Goal: Task Accomplishment & Management: Manage account settings

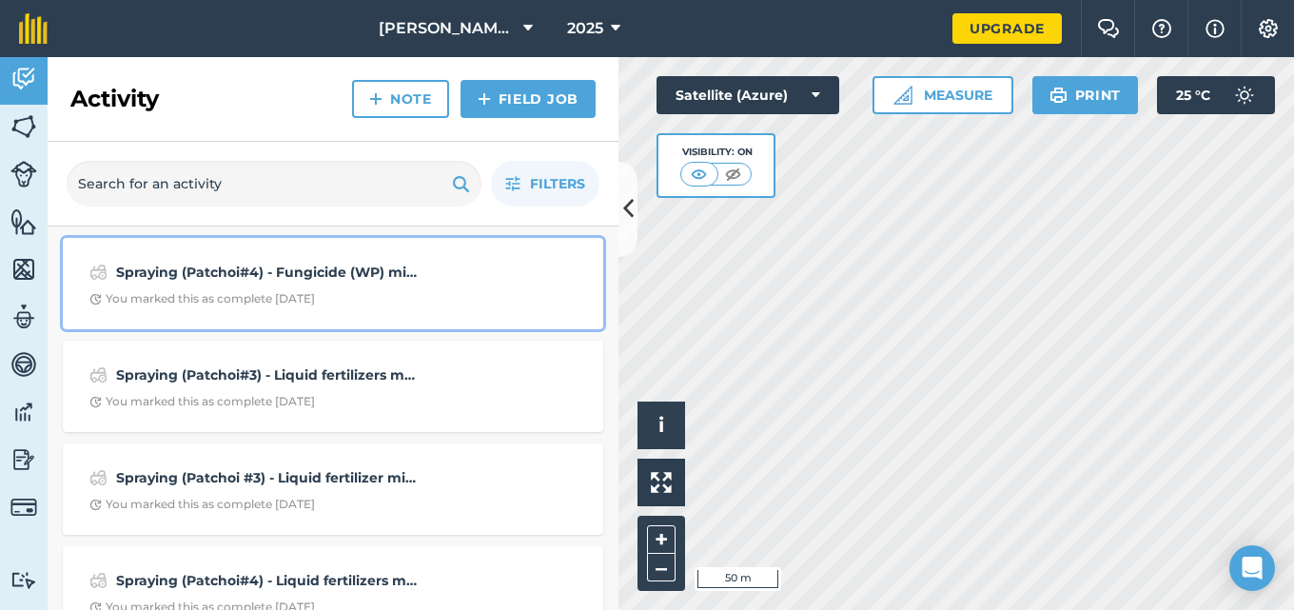
click at [264, 294] on div "You marked this as complete [DATE]" at bounding box center [201, 298] width 225 height 15
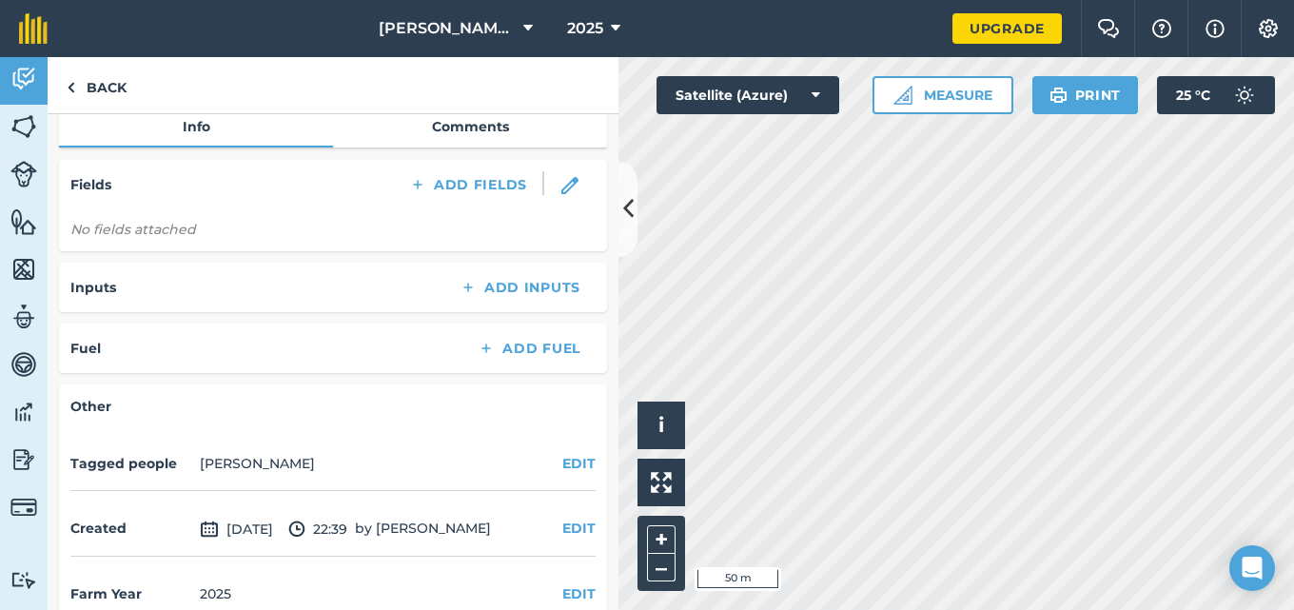
scroll to position [278, 0]
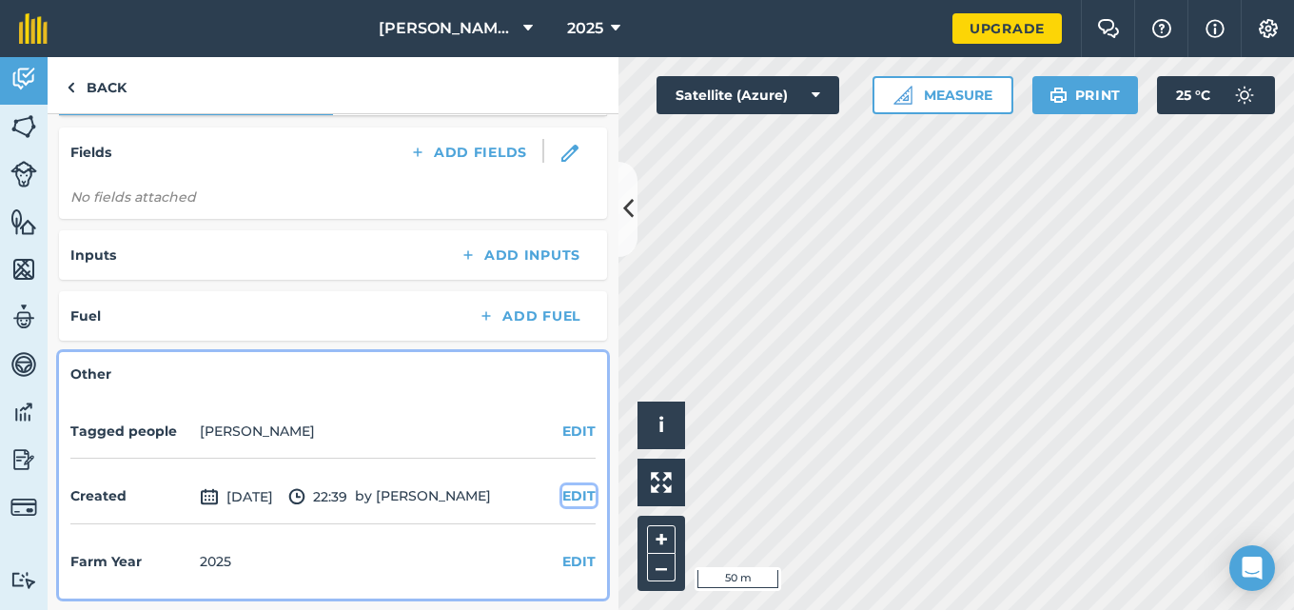
click at [571, 497] on button "EDIT" at bounding box center [578, 495] width 33 height 21
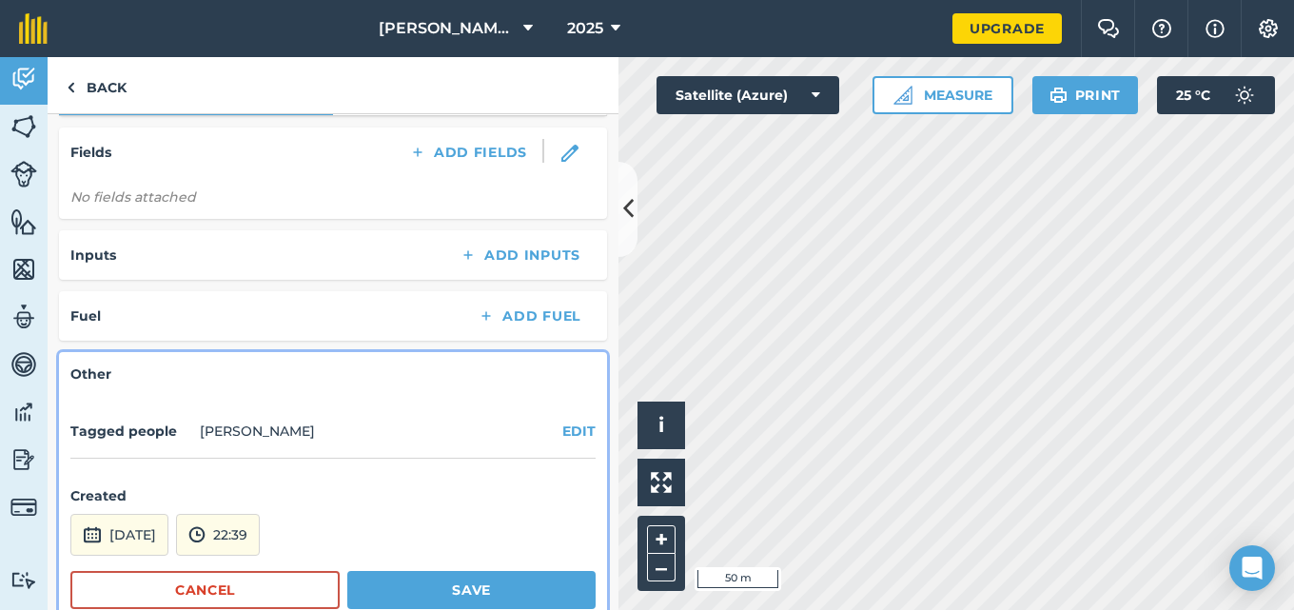
scroll to position [380, 0]
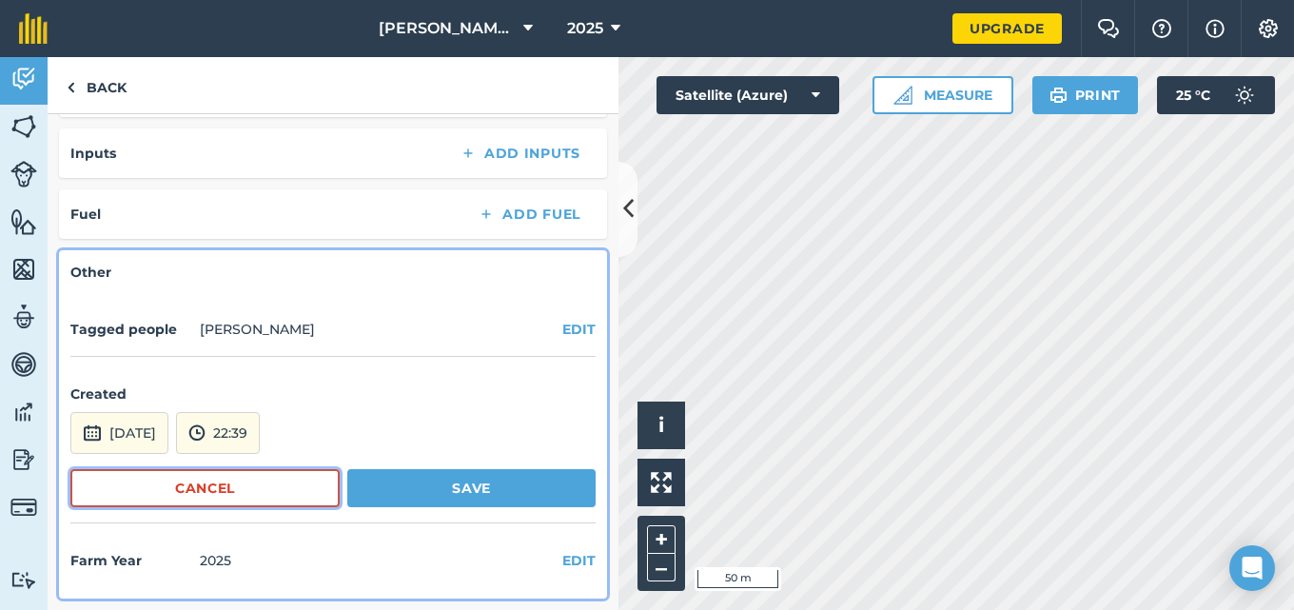
click at [261, 497] on button "Cancel" at bounding box center [204, 488] width 269 height 38
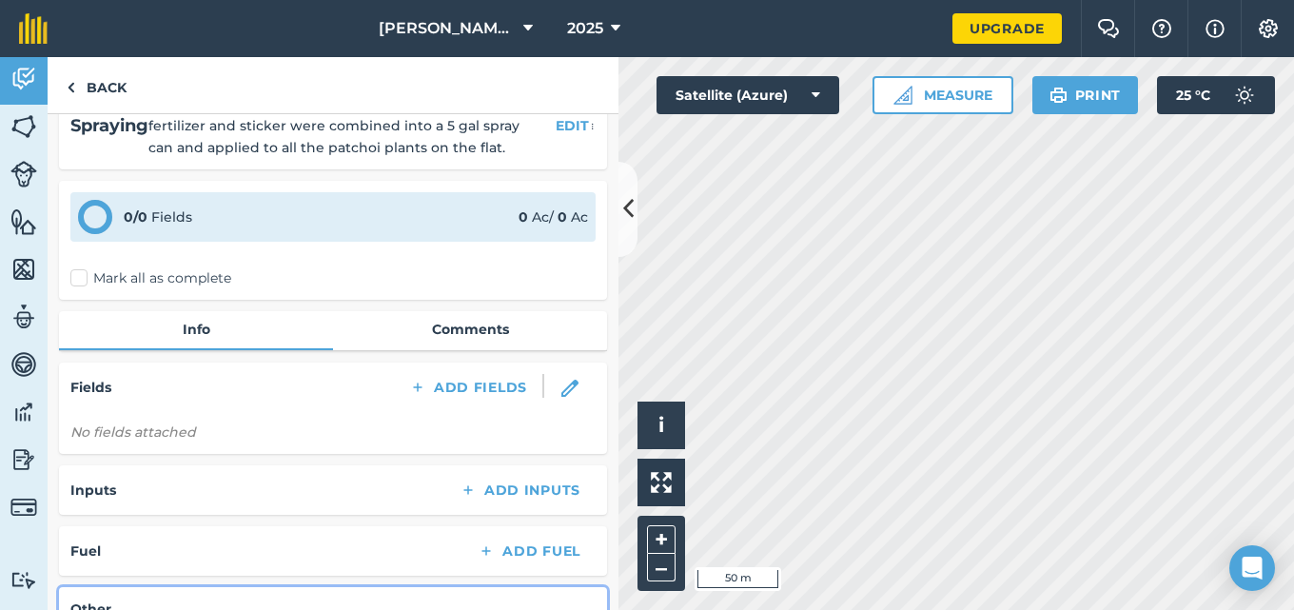
scroll to position [0, 0]
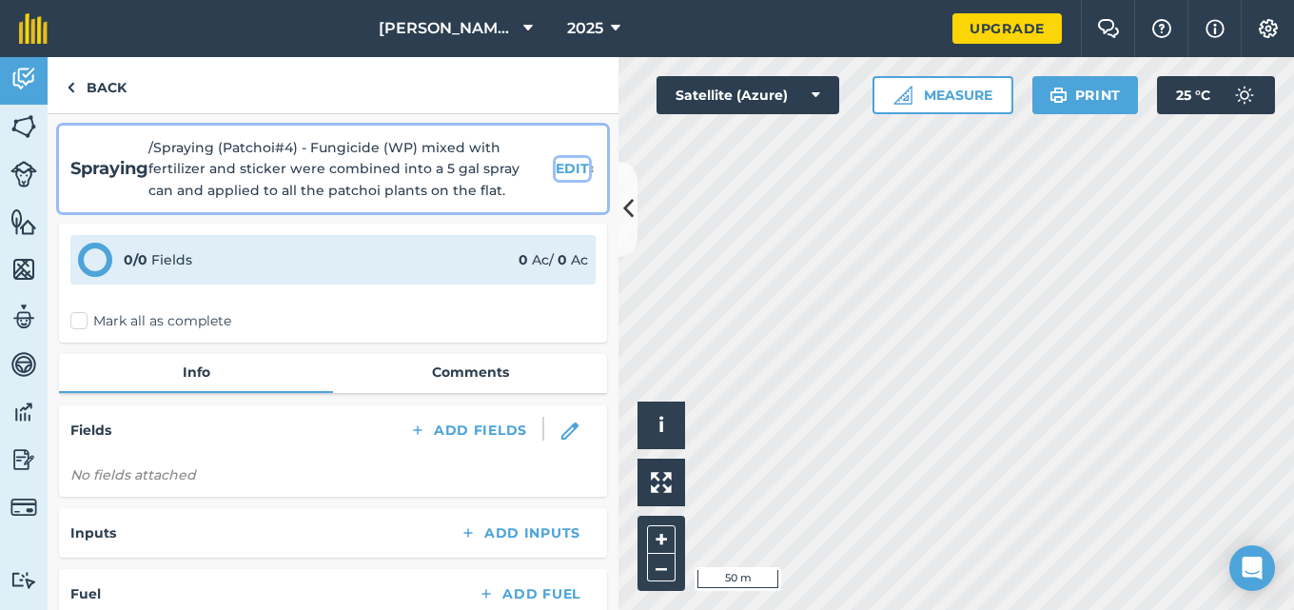
click at [559, 167] on button "EDIT" at bounding box center [571, 168] width 33 height 21
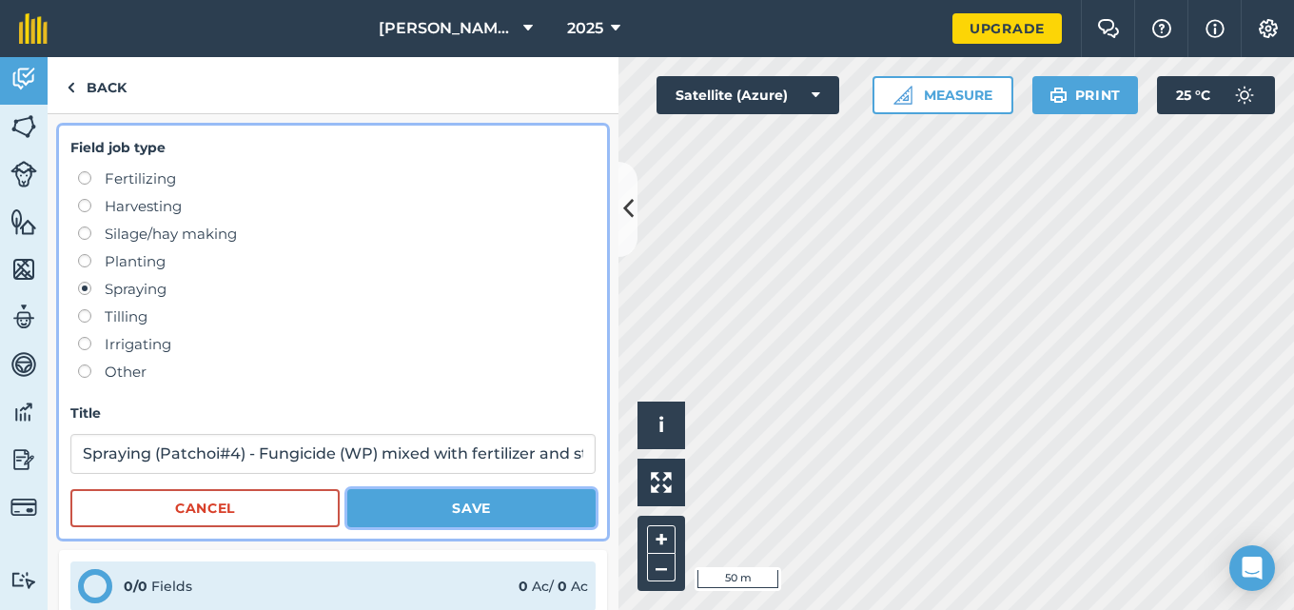
click at [431, 514] on button "Save" at bounding box center [471, 508] width 248 height 38
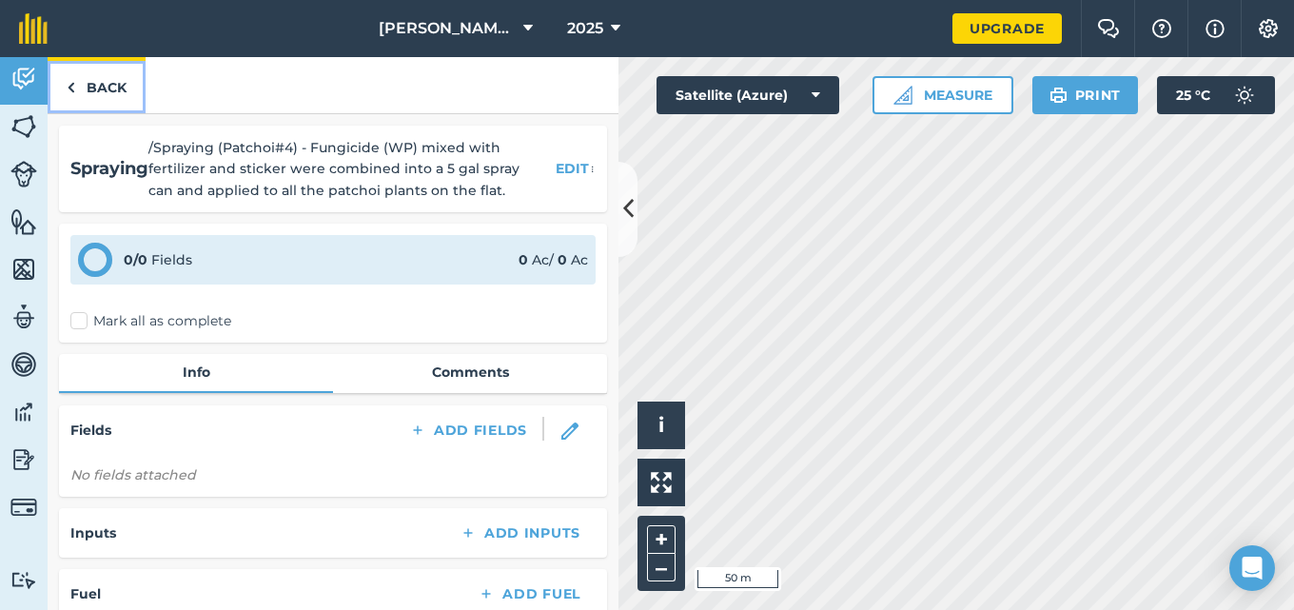
click at [84, 83] on link "Back" at bounding box center [97, 85] width 98 height 56
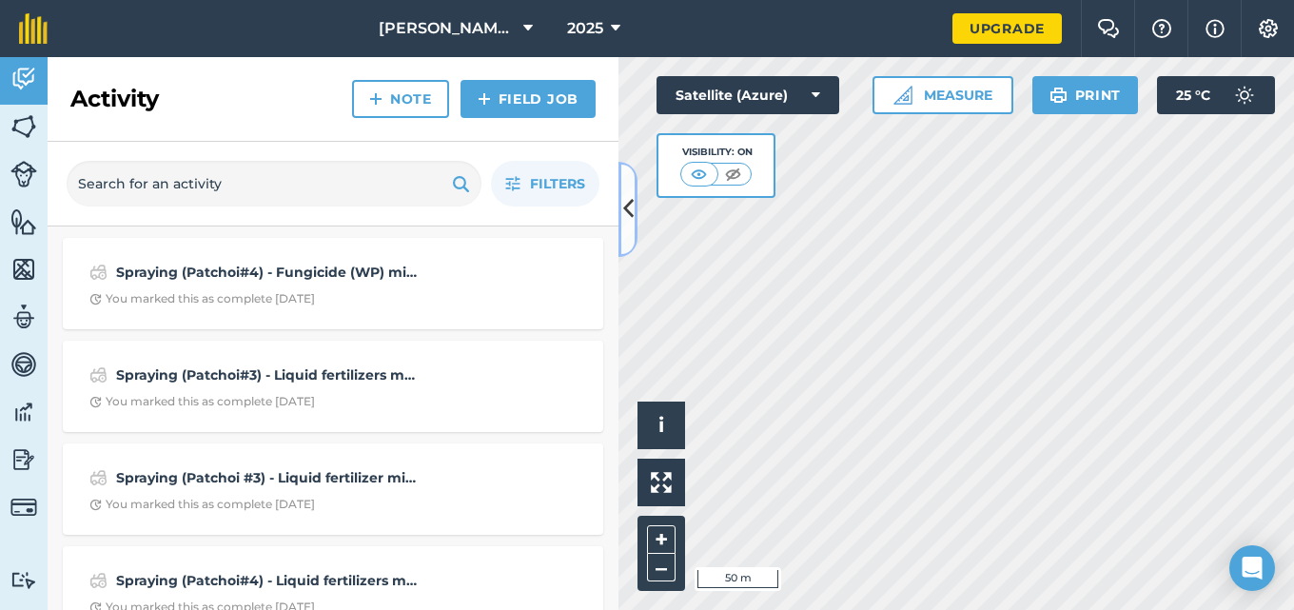
click at [628, 212] on icon at bounding box center [628, 208] width 10 height 33
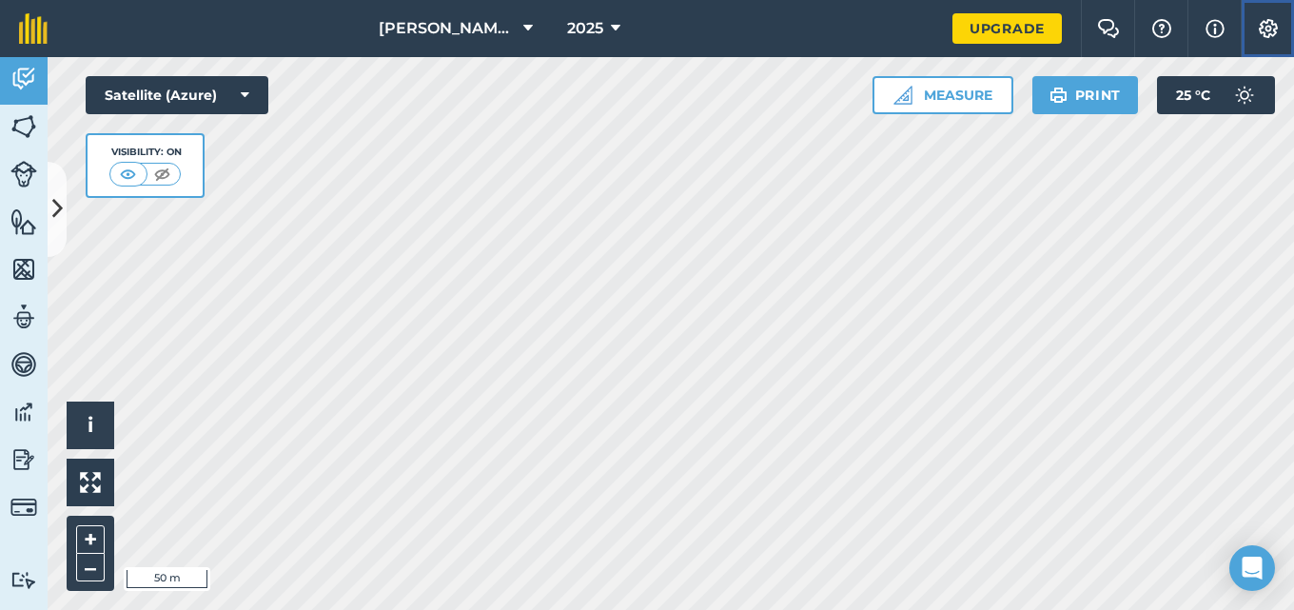
click at [1261, 24] on img at bounding box center [1267, 28] width 23 height 19
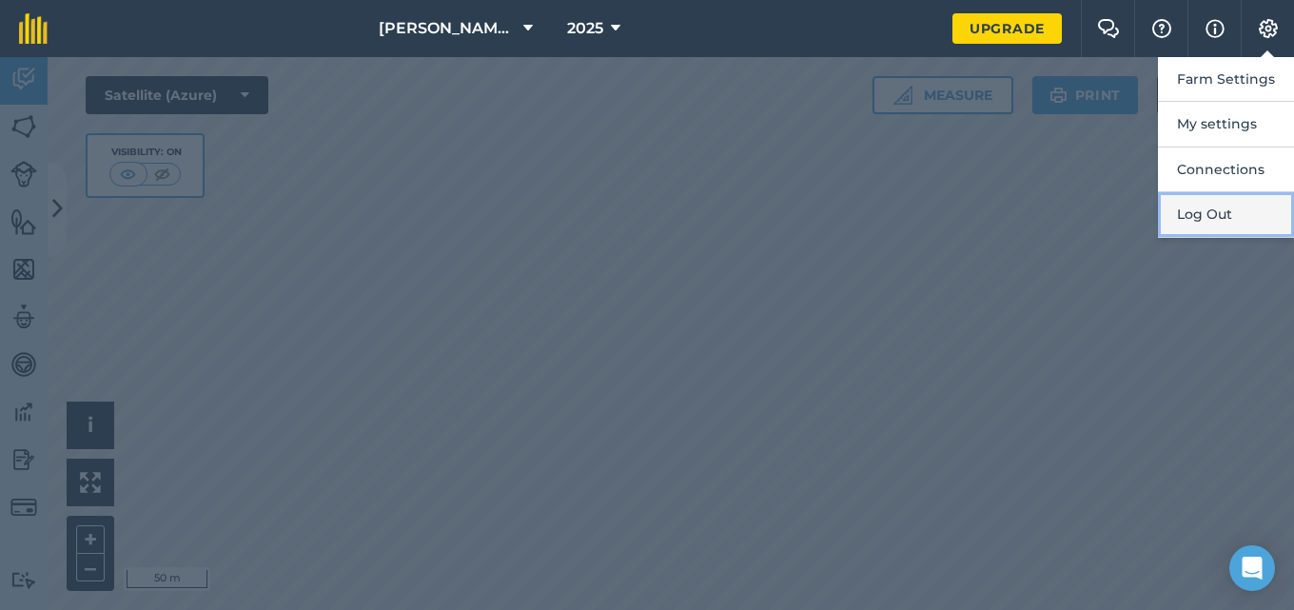
click at [1190, 218] on button "Log Out" at bounding box center [1226, 214] width 136 height 45
